Goal: Find contact information: Find contact information

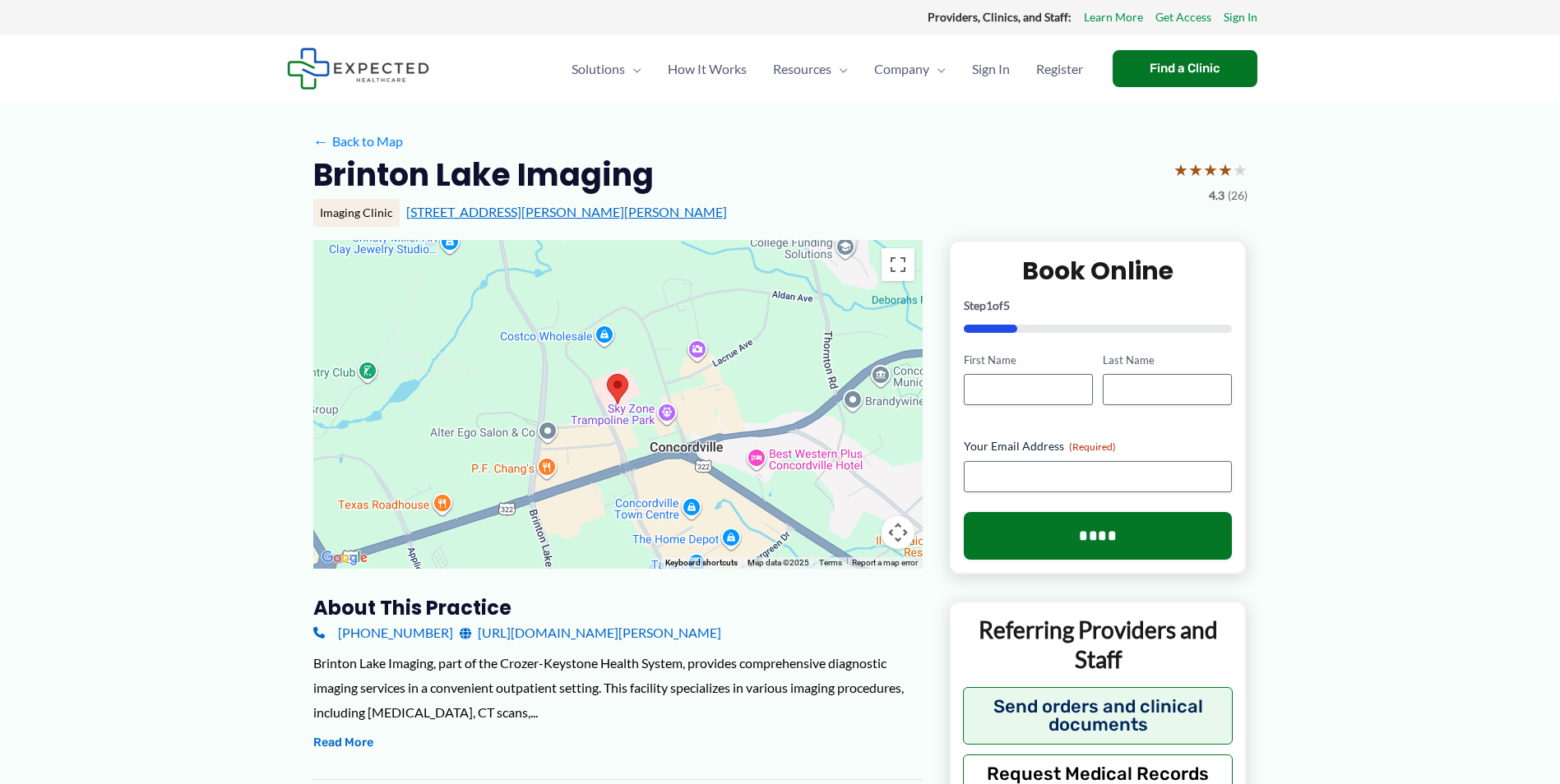
click at [521, 211] on link "[STREET_ADDRESS][PERSON_NAME][PERSON_NAME]" at bounding box center [567, 212] width 321 height 16
